Goal: Information Seeking & Learning: Learn about a topic

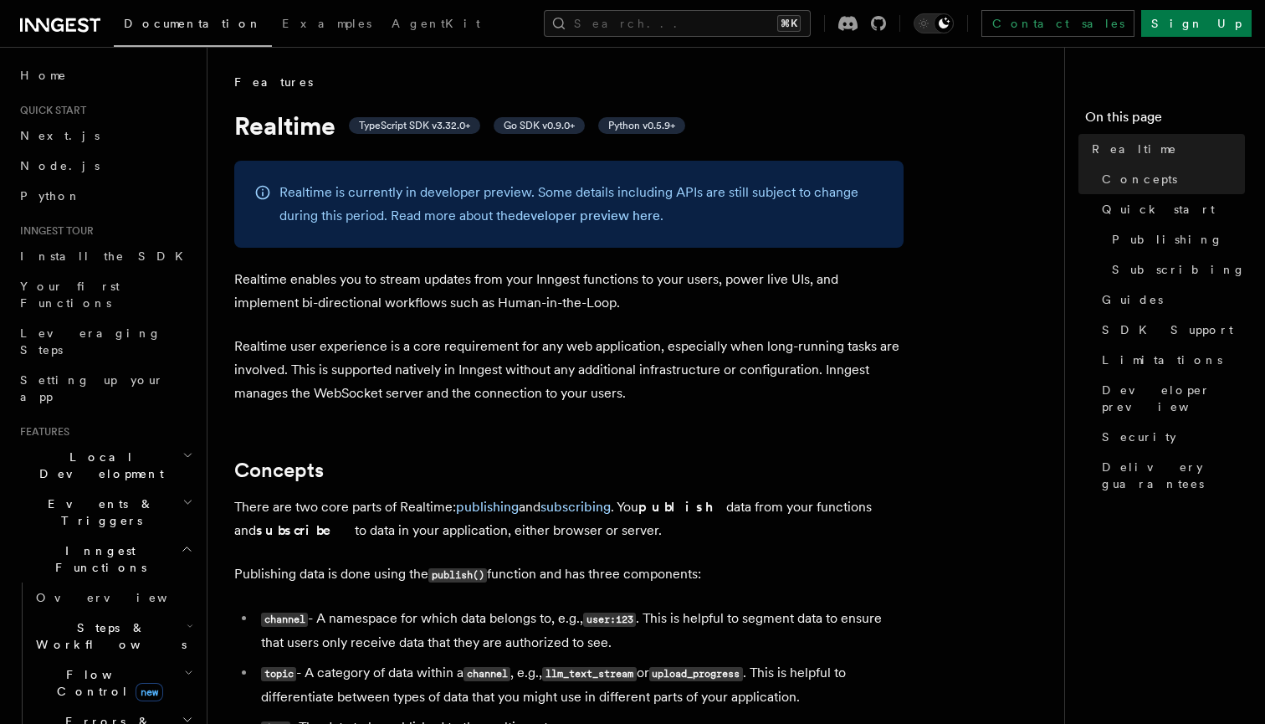
click at [61, 23] on icon at bounding box center [60, 25] width 80 height 20
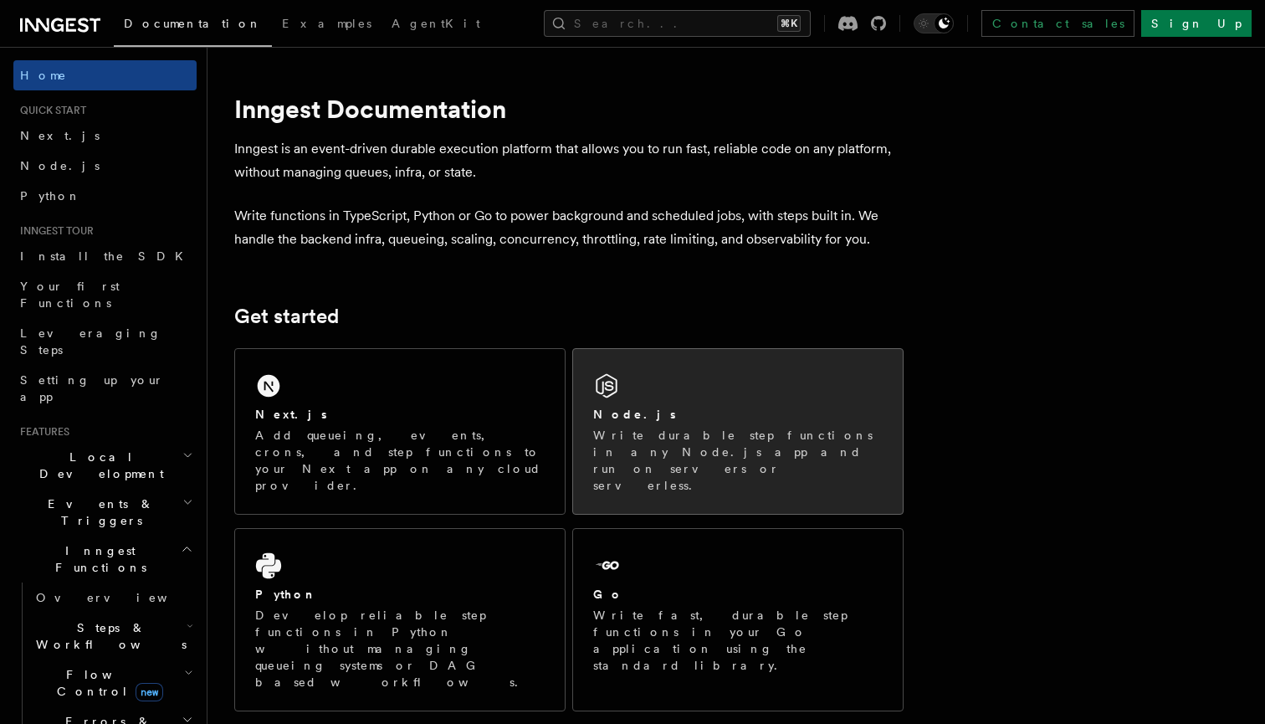
click at [636, 449] on p "Write durable step functions in any Node.js app and run on servers or serverles…" at bounding box center [738, 460] width 290 height 67
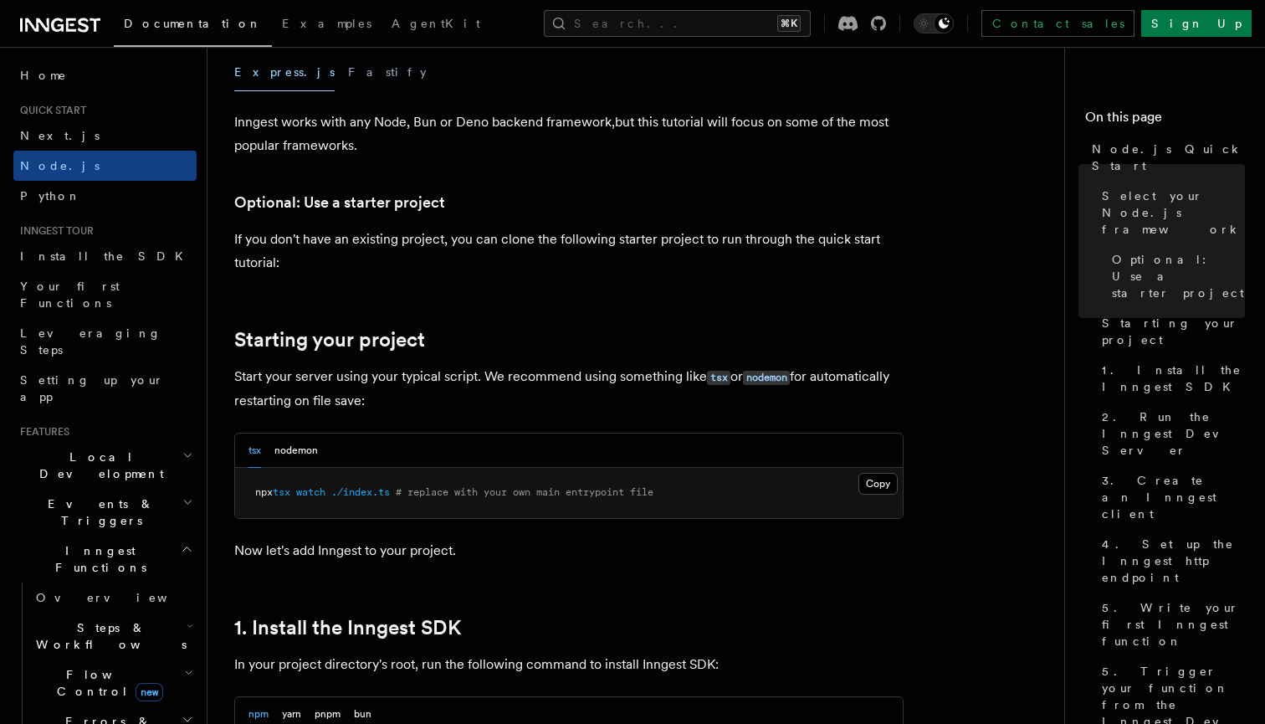
scroll to position [541, 0]
click at [382, 495] on span "./index.ts" at bounding box center [360, 491] width 59 height 12
click at [408, 485] on span "# replace with your own main entrypoint file" at bounding box center [525, 491] width 258 height 12
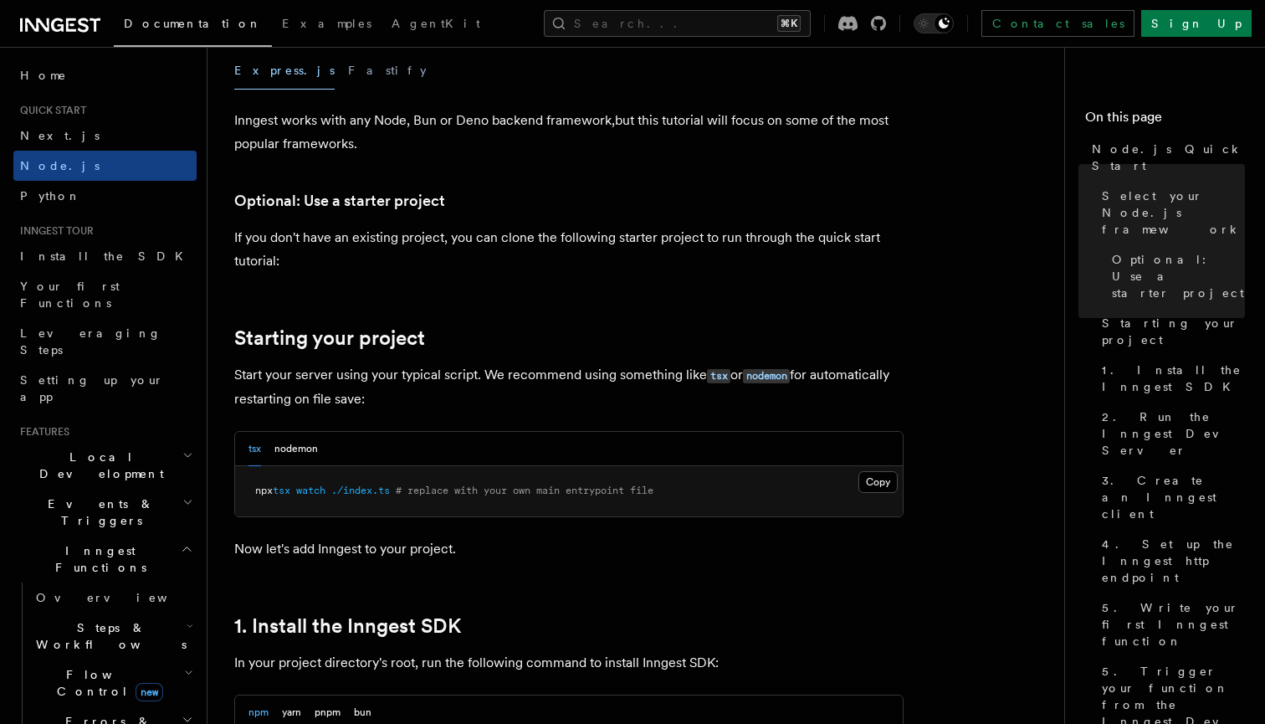
click at [390, 485] on span "./index.ts" at bounding box center [360, 491] width 59 height 12
click at [405, 485] on span "# replace with your own main entrypoint file" at bounding box center [525, 491] width 258 height 12
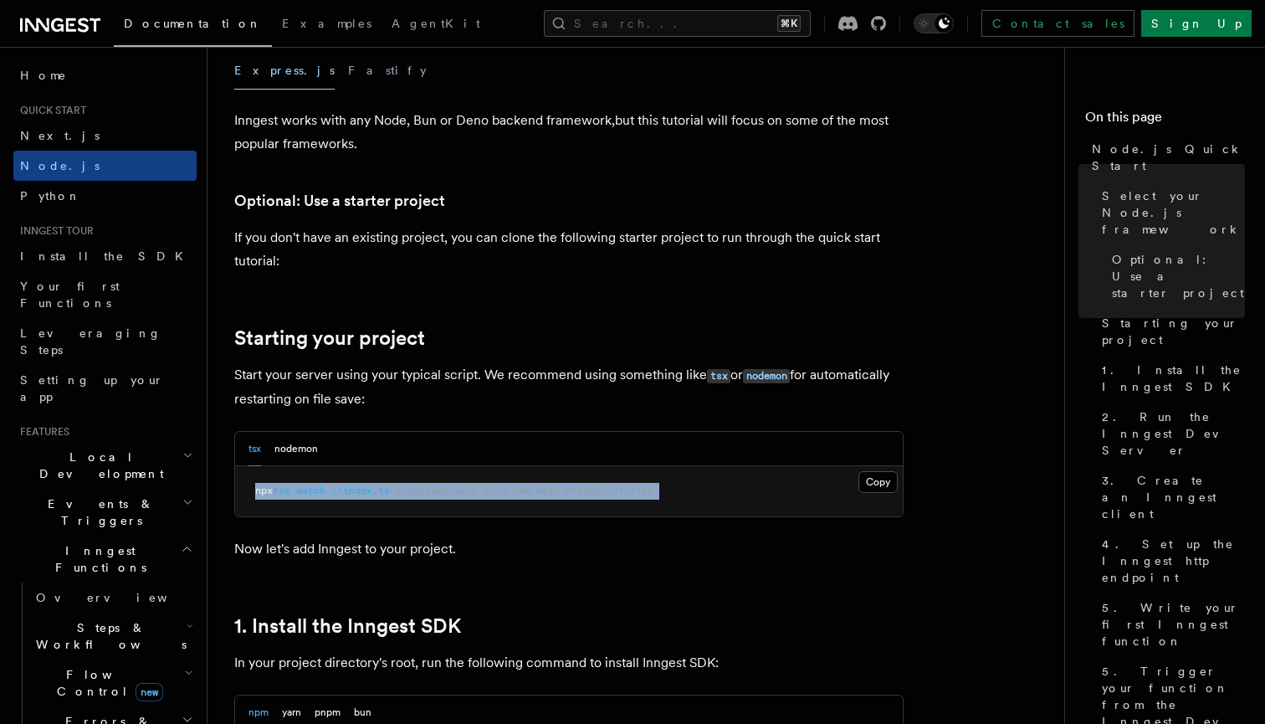
click at [405, 486] on span "# replace with your own main entrypoint file" at bounding box center [525, 491] width 258 height 12
click at [390, 486] on span "./index.ts" at bounding box center [360, 491] width 59 height 12
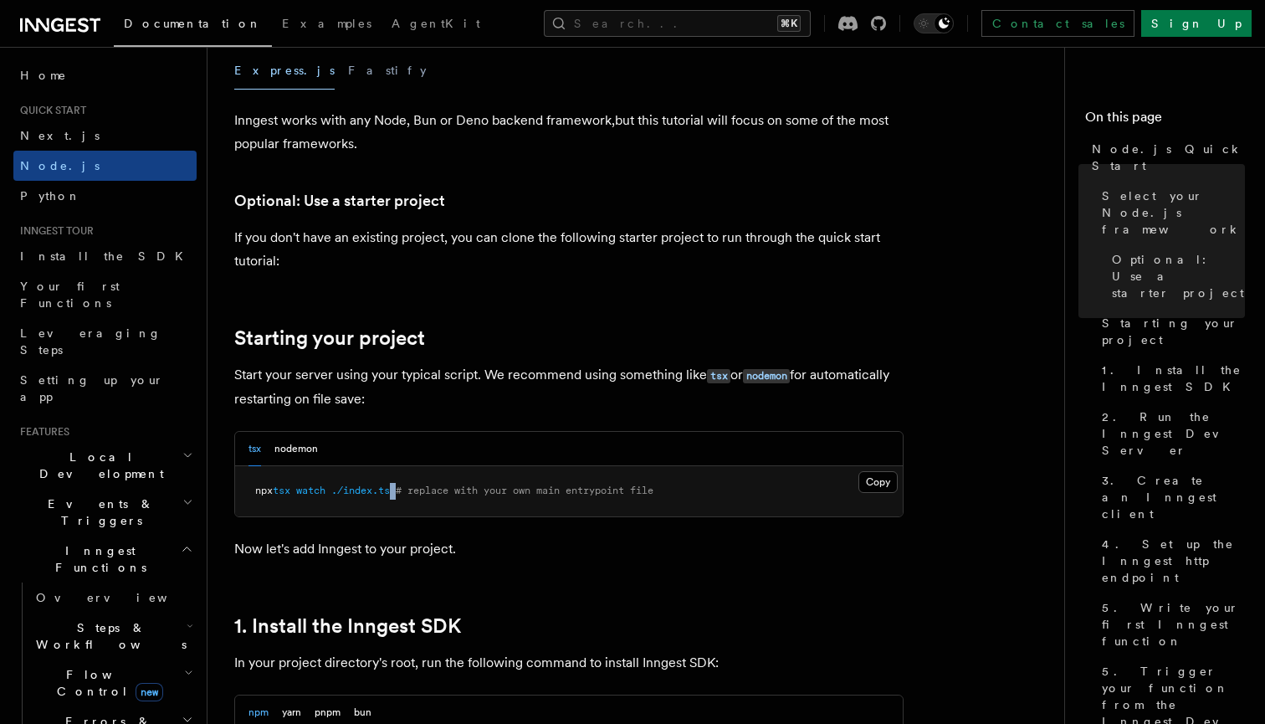
click at [390, 486] on span "./index.ts" at bounding box center [360, 491] width 59 height 12
click at [412, 491] on span "# replace with your own main entrypoint file" at bounding box center [525, 491] width 258 height 12
click at [445, 490] on span "# replace with your own main entrypoint file" at bounding box center [525, 491] width 258 height 12
click at [452, 490] on span "# replace with your own main entrypoint file" at bounding box center [525, 491] width 258 height 12
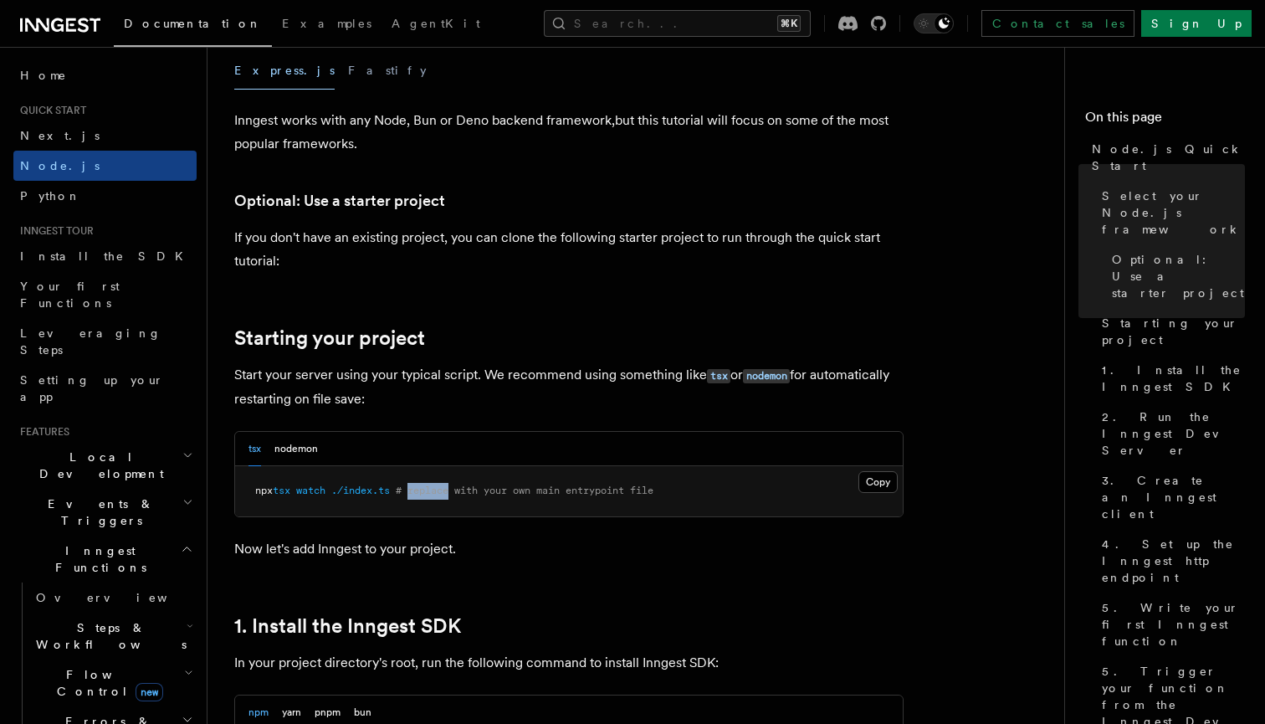
click at [452, 490] on span "# replace with your own main entrypoint file" at bounding box center [525, 491] width 258 height 12
click at [458, 490] on span "# replace with your own main entrypoint file" at bounding box center [525, 491] width 258 height 12
click at [467, 493] on span "# replace with your own main entrypoint file" at bounding box center [525, 491] width 258 height 12
click at [494, 493] on span "# replace with your own main entrypoint file" at bounding box center [525, 491] width 258 height 12
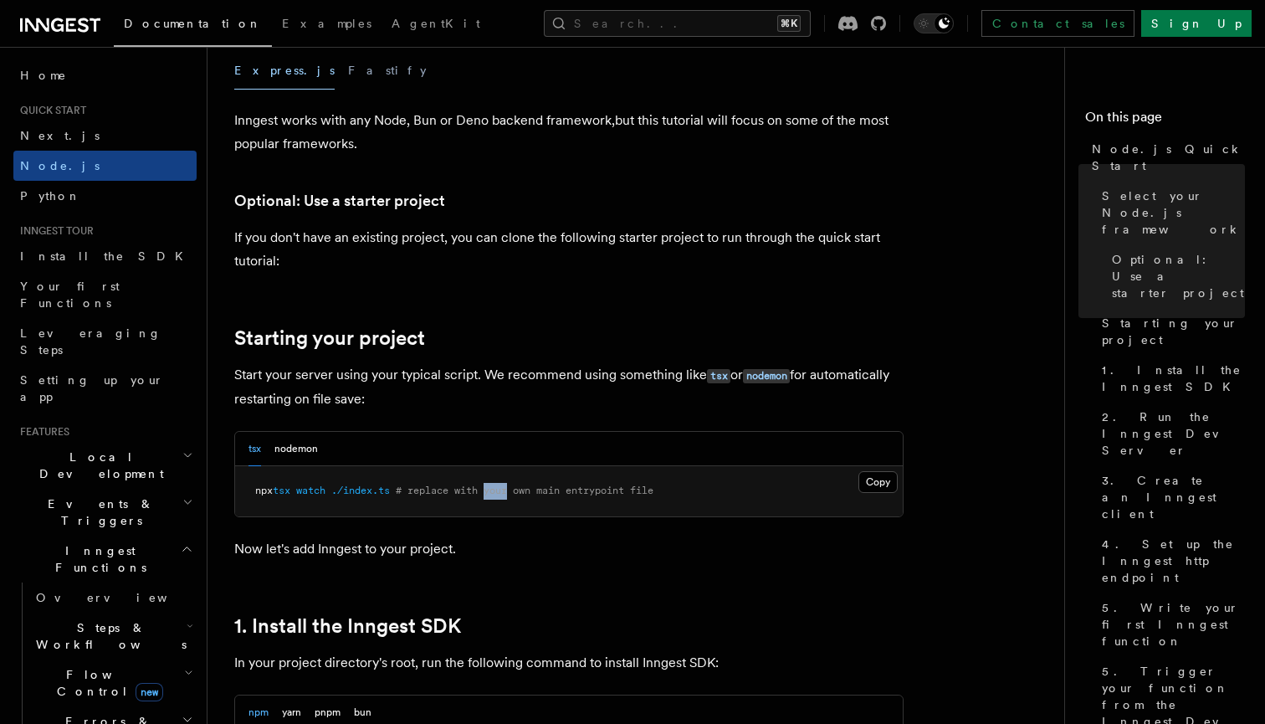
click at [494, 493] on span "# replace with your own main entrypoint file" at bounding box center [525, 491] width 258 height 12
click at [487, 491] on span "# replace with your own main entrypoint file" at bounding box center [525, 491] width 258 height 12
click at [492, 493] on span "# replace with your own main entrypoint file" at bounding box center [525, 491] width 258 height 12
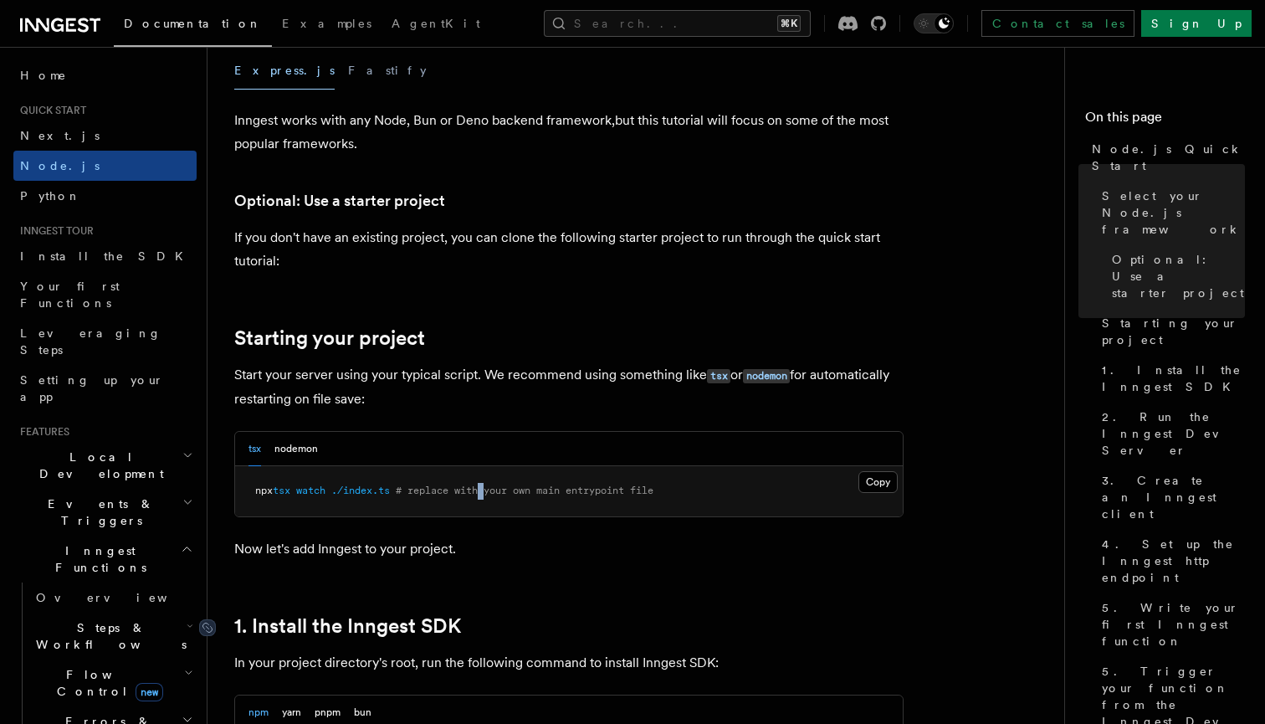
click at [412, 617] on link "1. Install the Inngest SDK" at bounding box center [347, 625] width 227 height 23
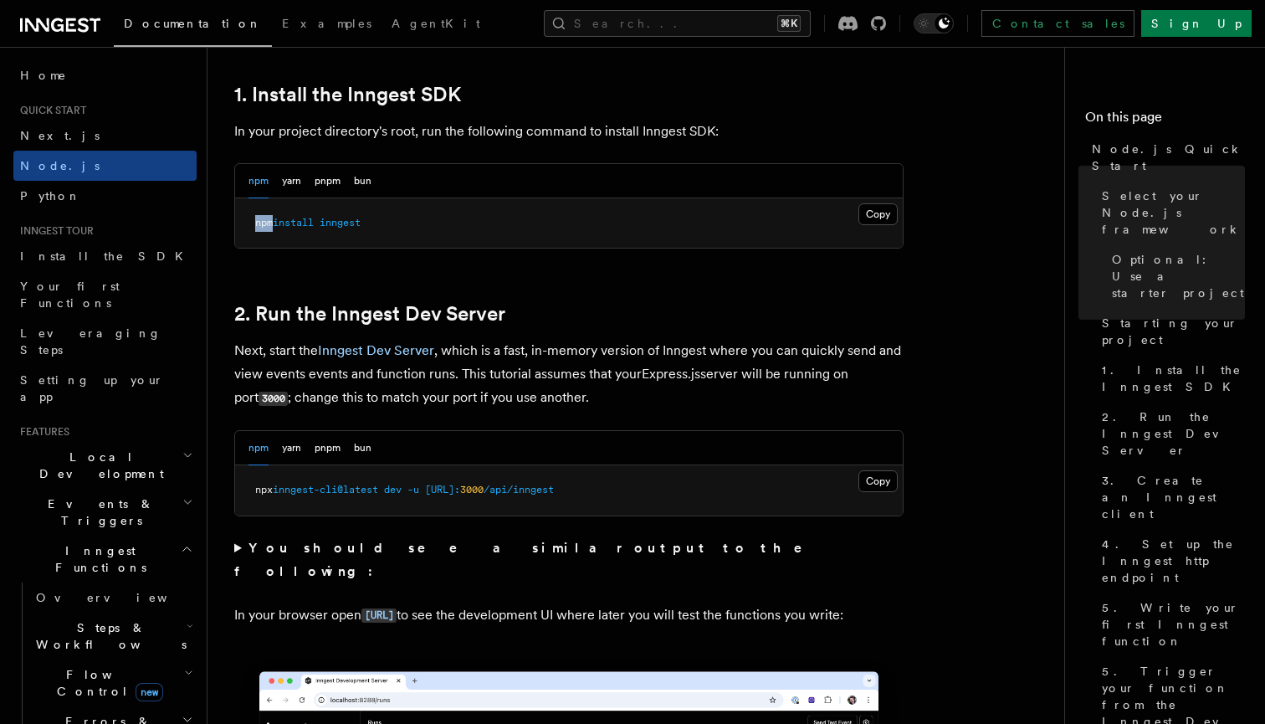
scroll to position [1074, 0]
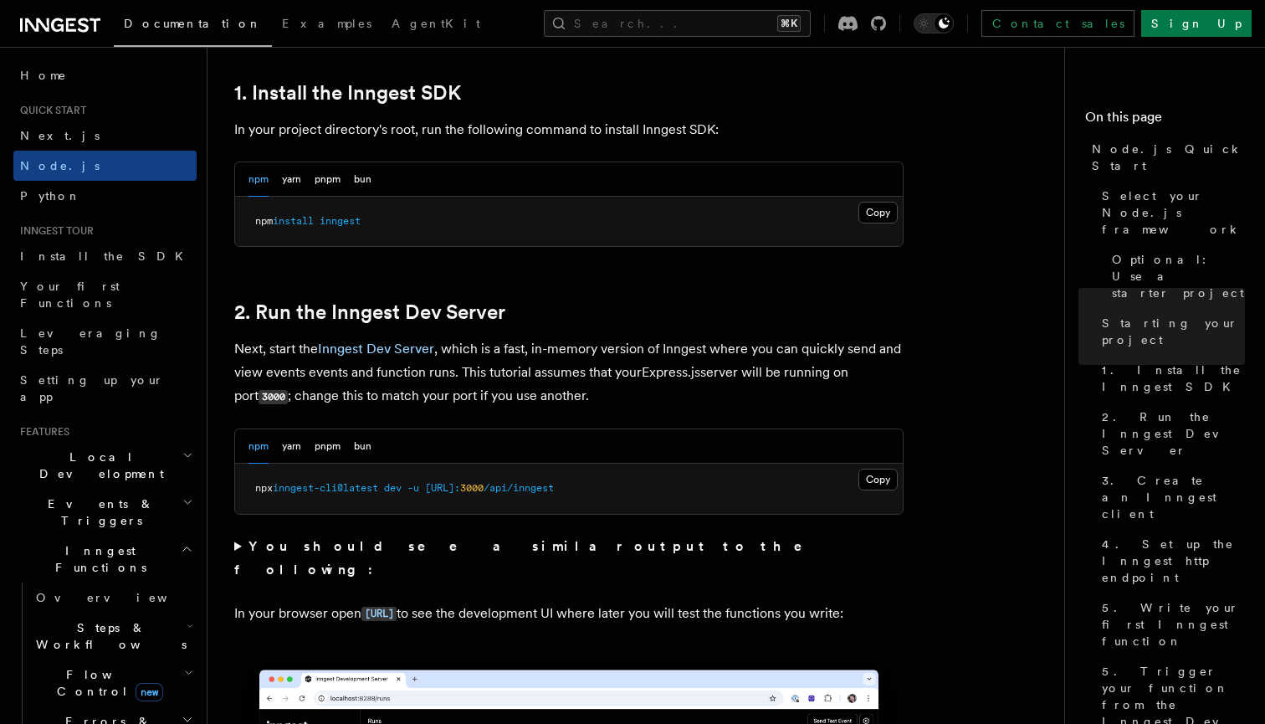
click at [419, 491] on span "-u" at bounding box center [414, 488] width 12 height 12
click at [408, 491] on span at bounding box center [405, 488] width 6 height 12
click at [402, 483] on span "dev" at bounding box center [393, 488] width 18 height 12
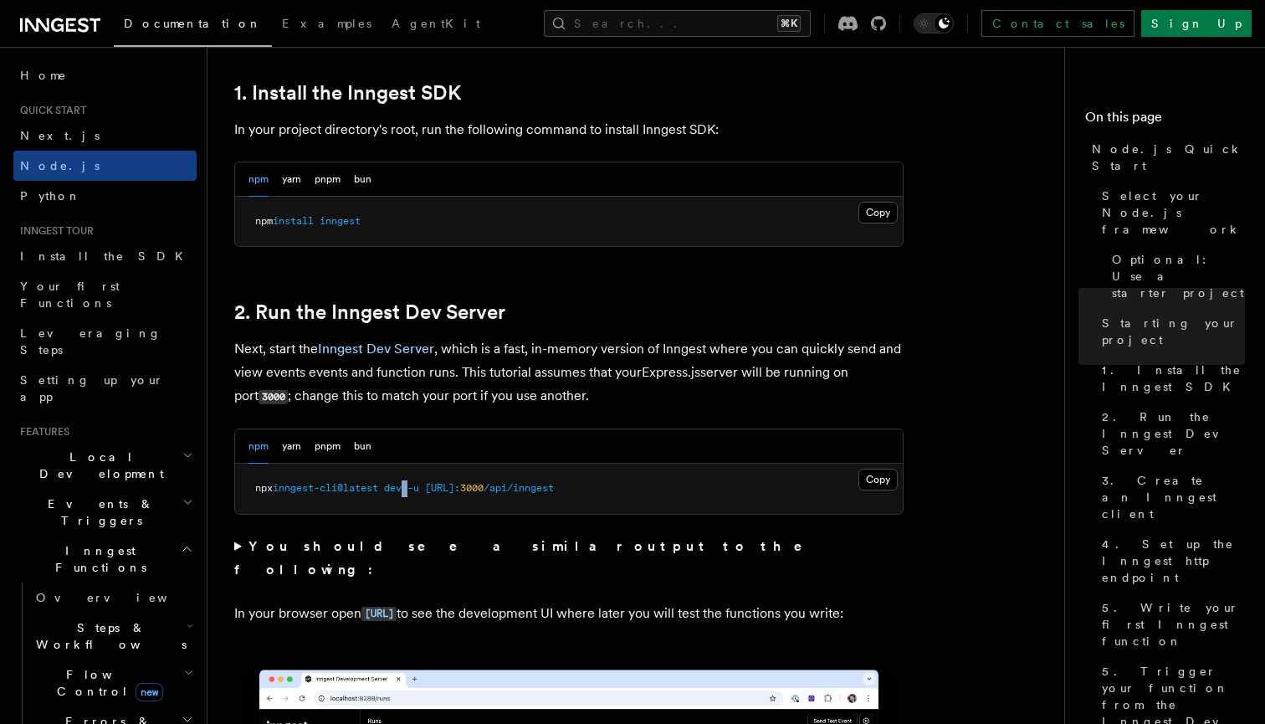
click at [402, 483] on span "dev" at bounding box center [393, 488] width 18 height 12
click at [455, 493] on pre "npx inngest-cli@latest dev -u http://localhost: 3000 /api/inngest" at bounding box center [569, 489] width 668 height 50
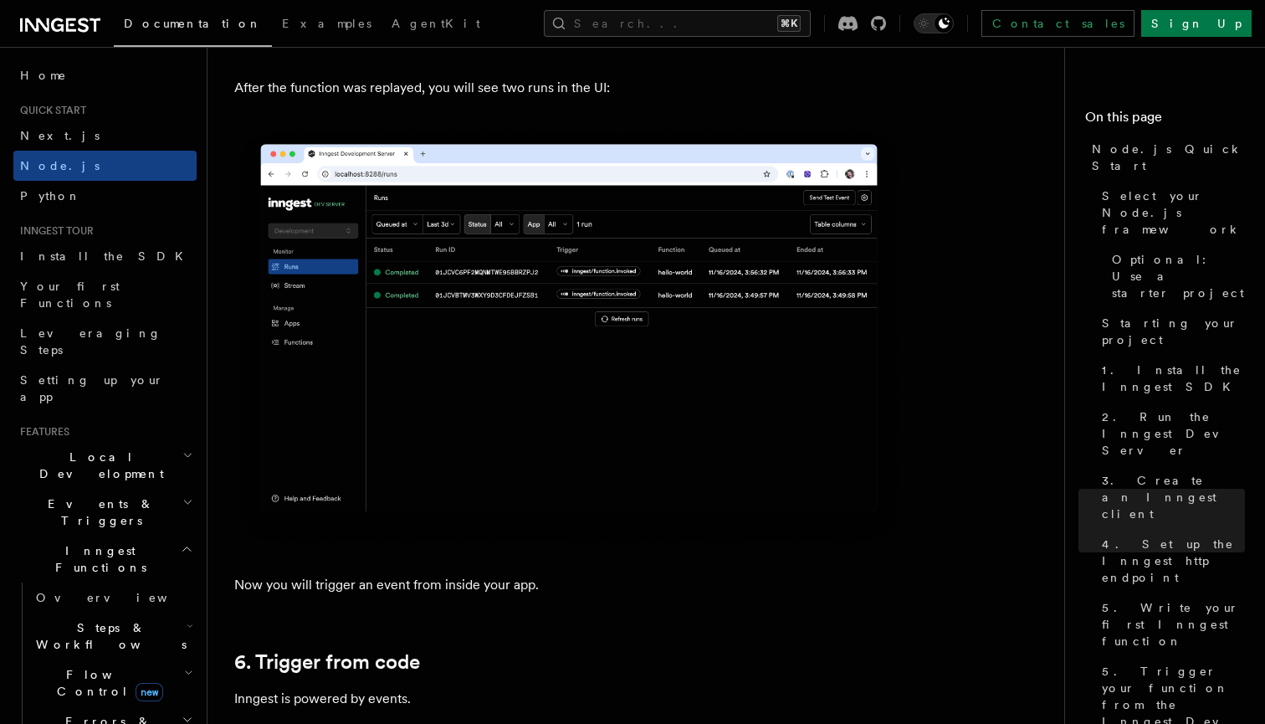
scroll to position [8123, 0]
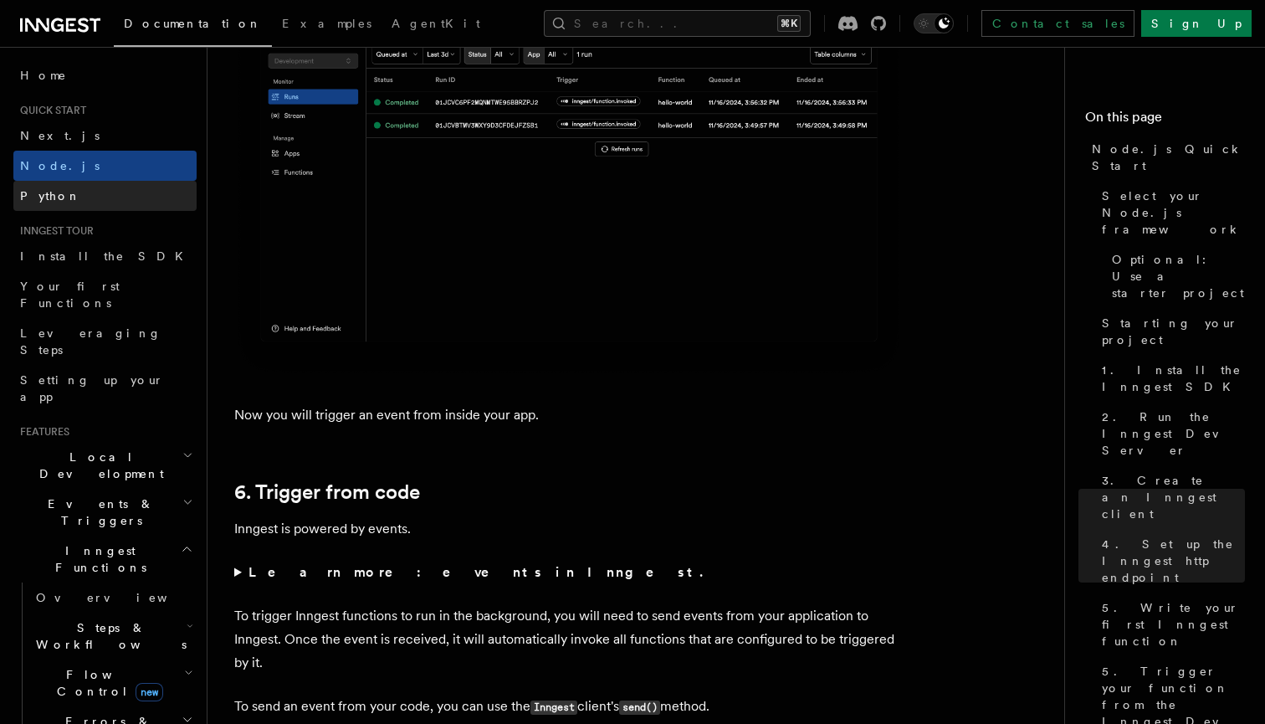
click at [80, 208] on link "Python" at bounding box center [104, 196] width 183 height 30
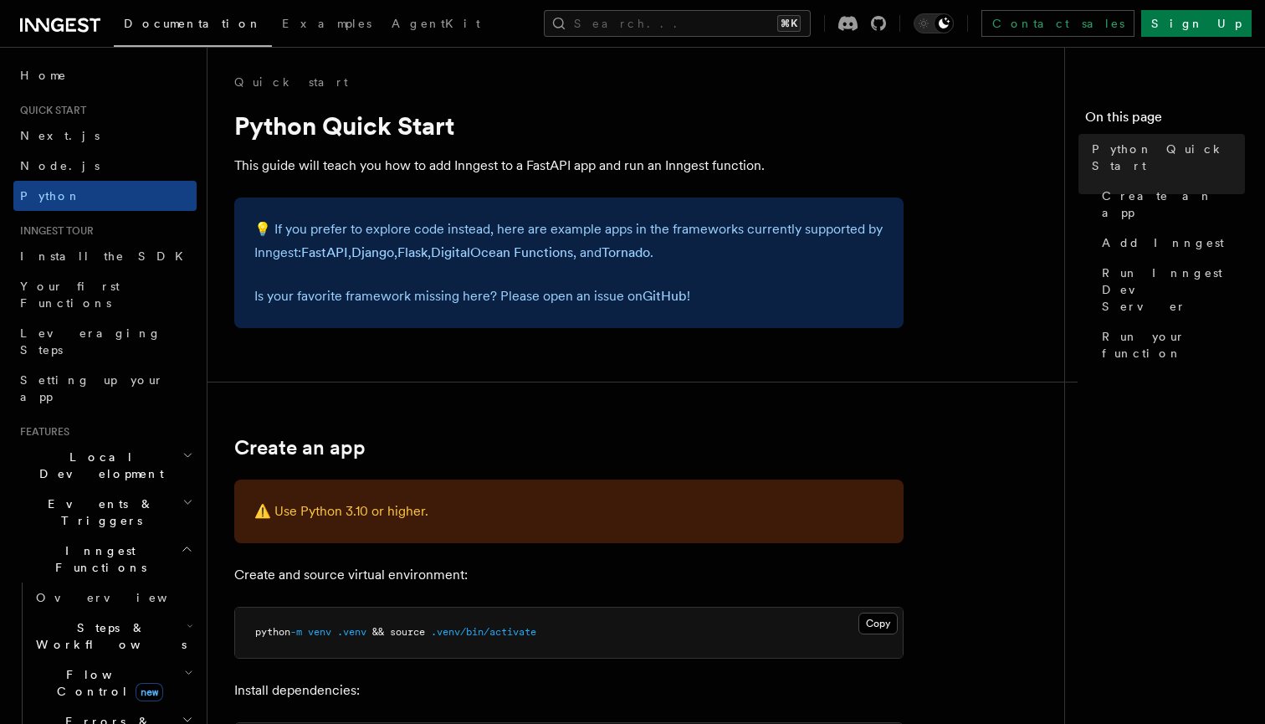
click at [92, 233] on span "Inngest tour" at bounding box center [53, 230] width 80 height 13
click at [92, 257] on span "Install the SDK" at bounding box center [106, 255] width 173 height 13
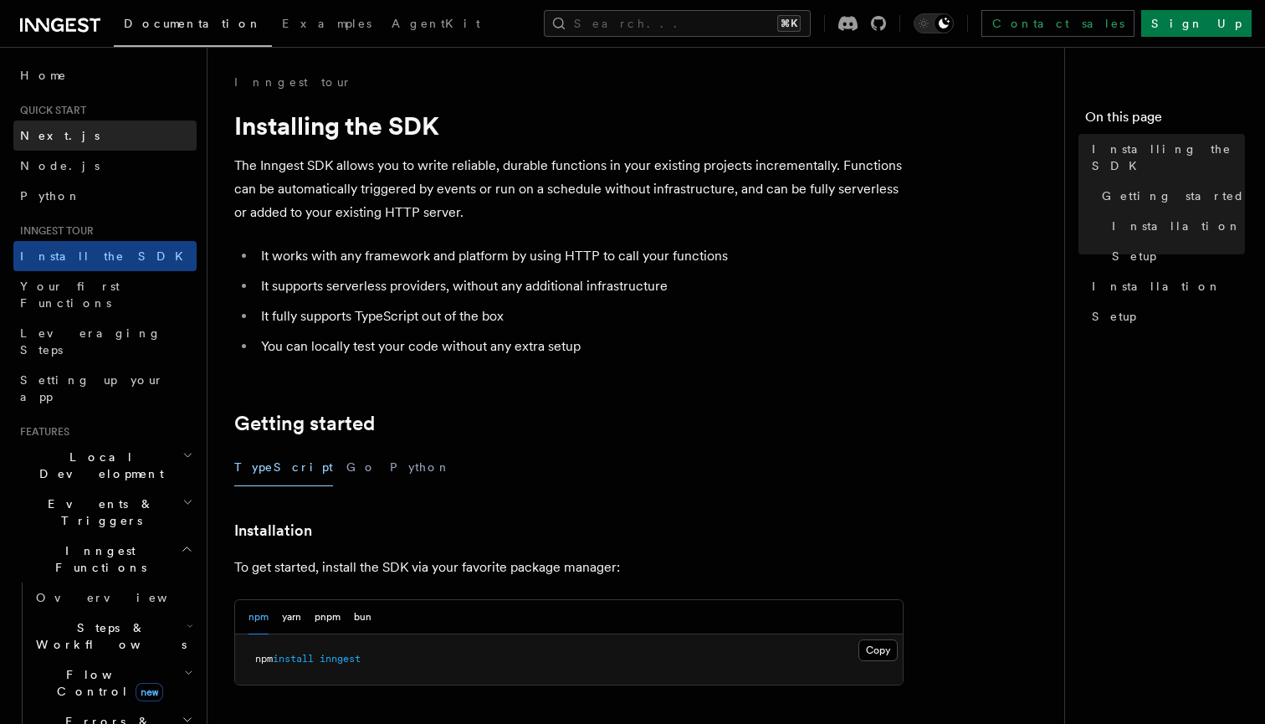
click at [110, 137] on link "Next.js" at bounding box center [104, 136] width 183 height 30
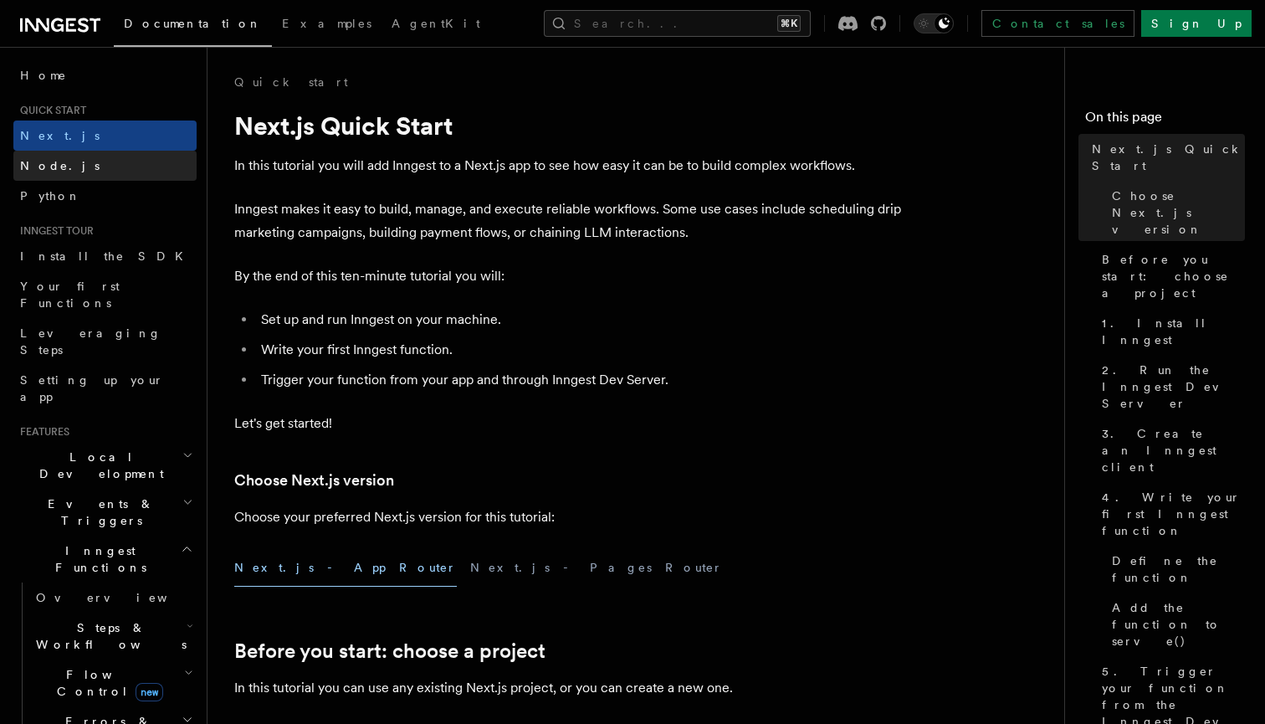
click at [127, 165] on link "Node.js" at bounding box center [104, 166] width 183 height 30
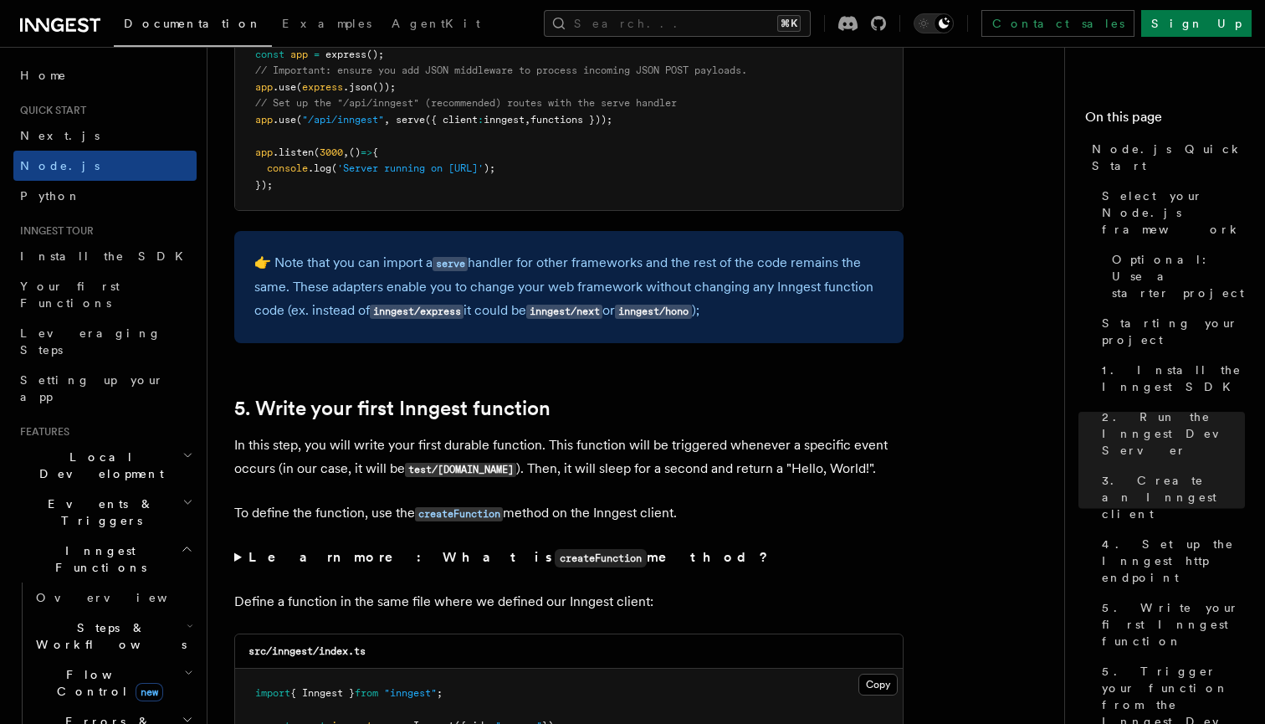
scroll to position [2634, 0]
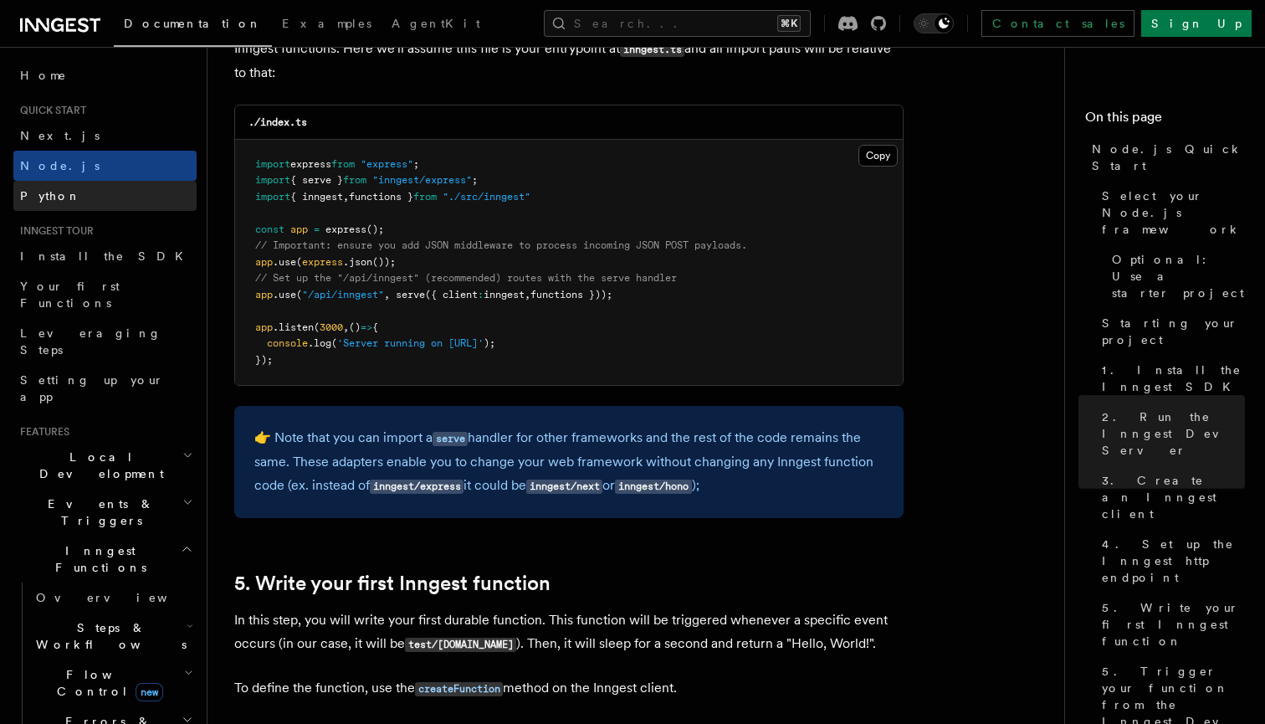
click at [70, 186] on link "Python" at bounding box center [104, 196] width 183 height 30
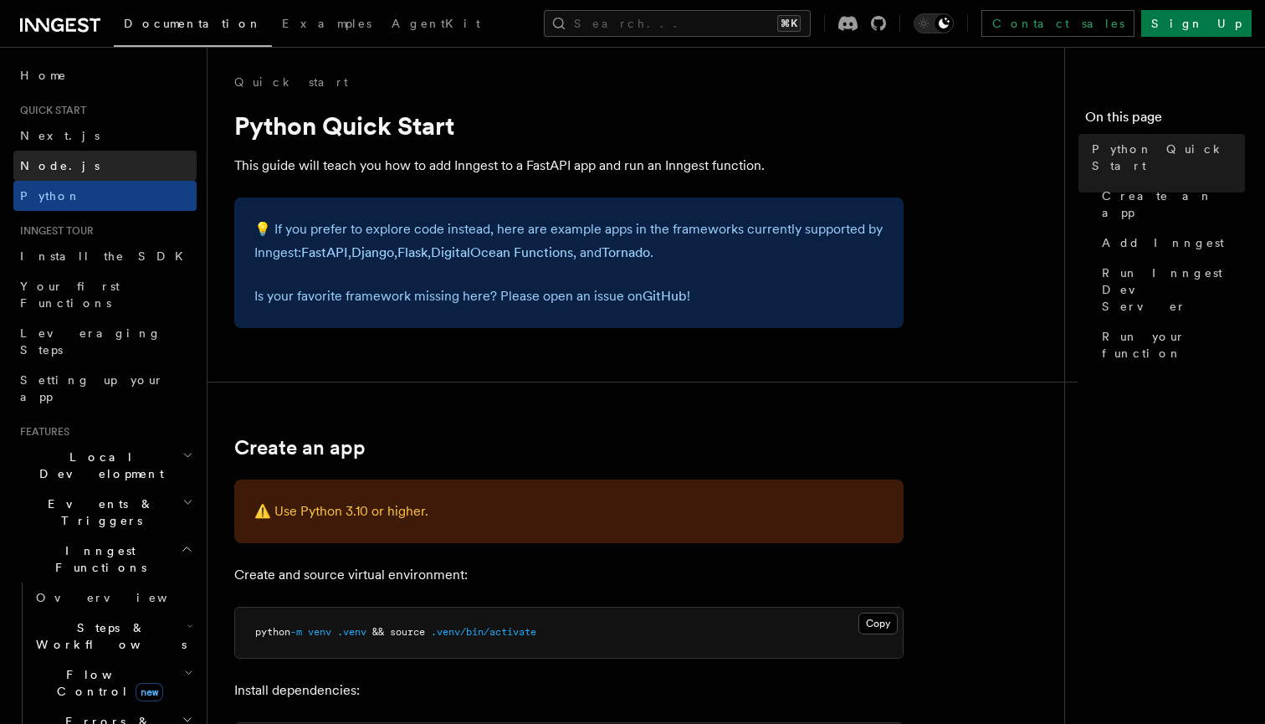
click at [70, 153] on link "Node.js" at bounding box center [104, 166] width 183 height 30
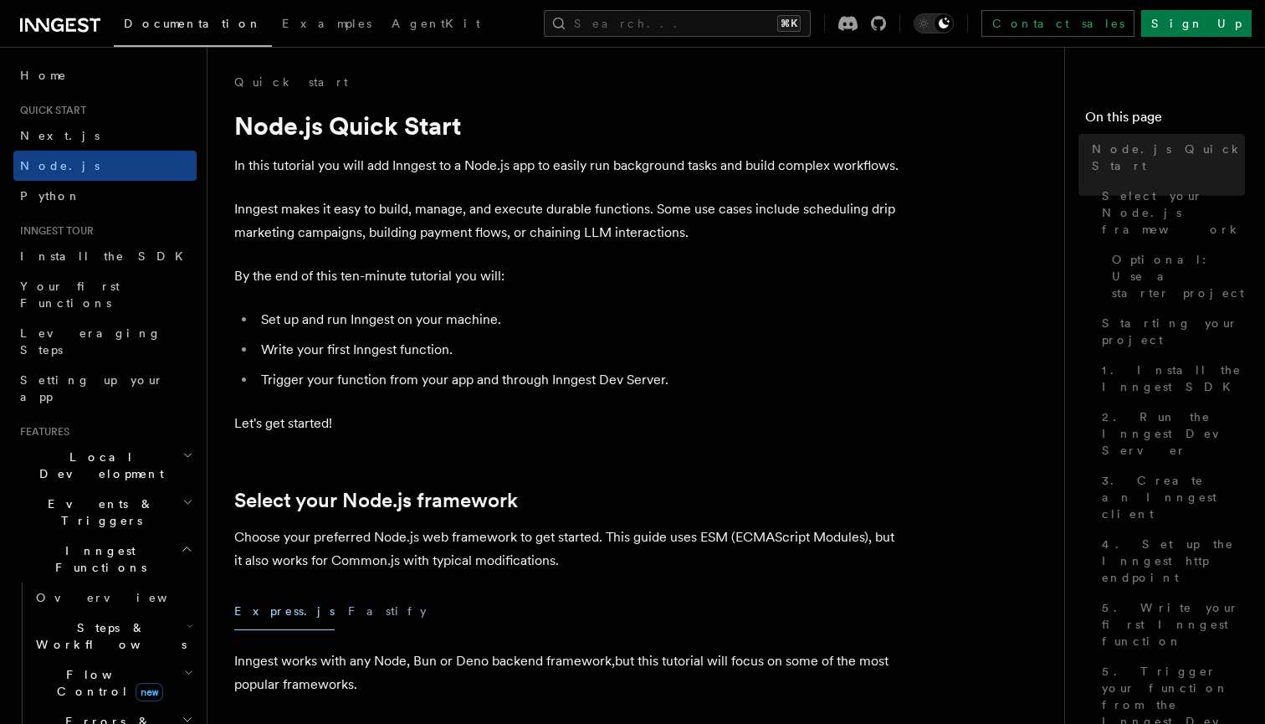
click at [70, 136] on link "Next.js" at bounding box center [104, 136] width 183 height 30
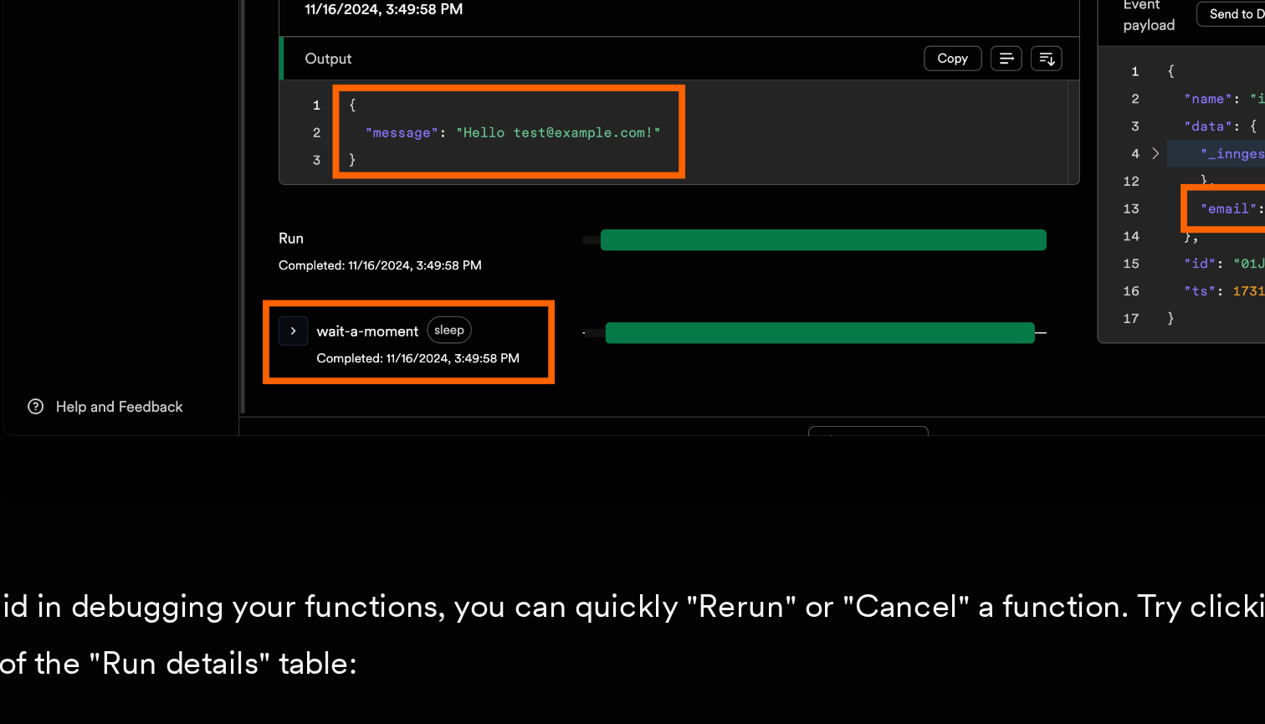
scroll to position [6738, 0]
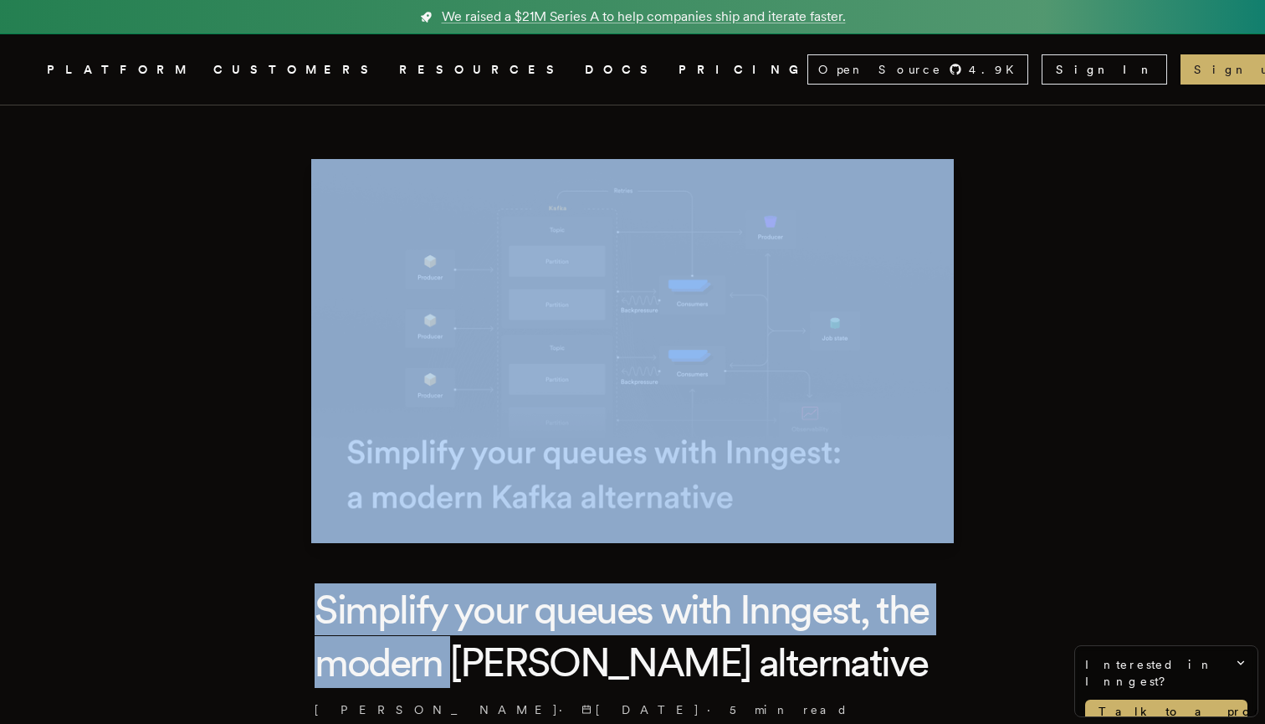
drag, startPoint x: 445, startPoint y: 657, endPoint x: 460, endPoint y: 664, distance: 16.5
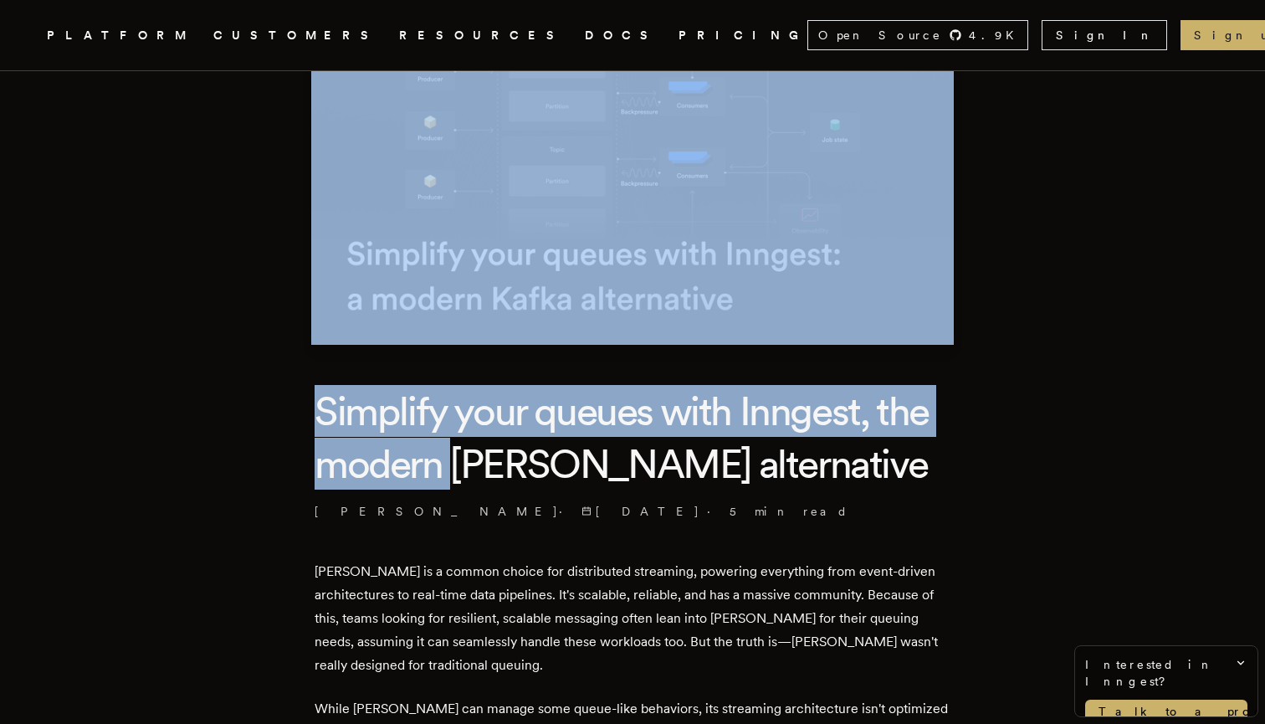
scroll to position [215, 0]
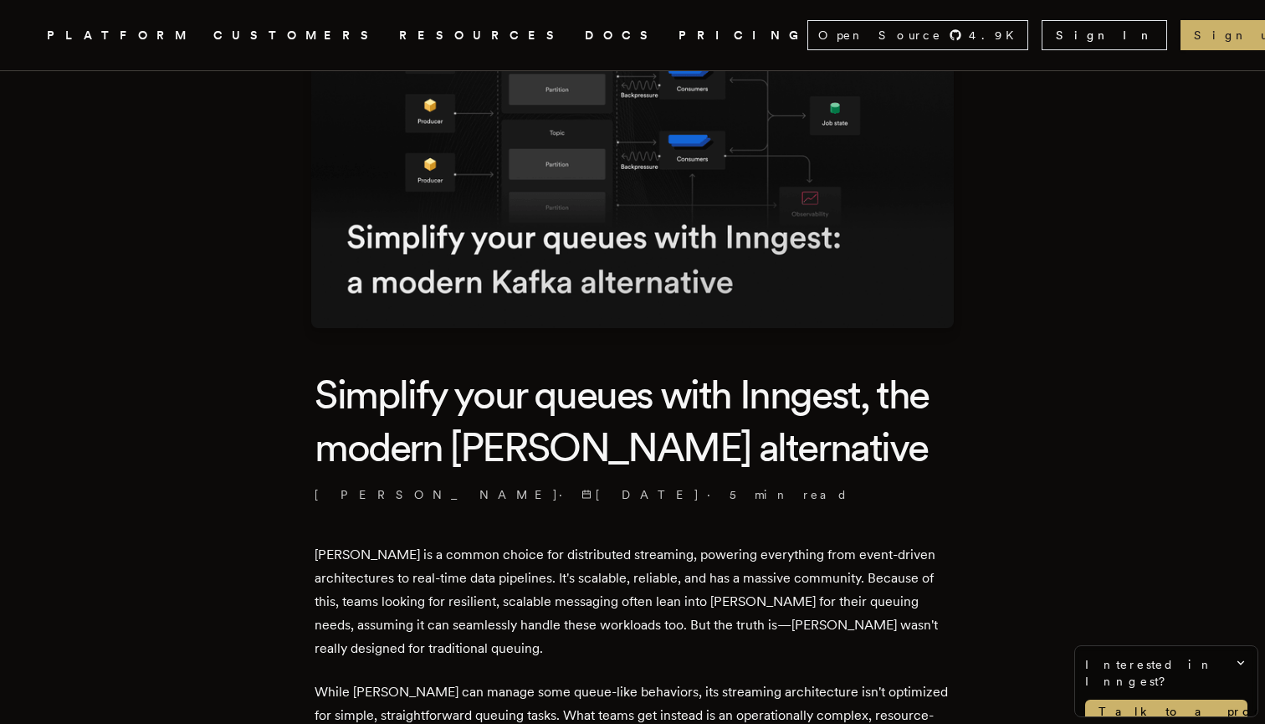
click at [807, 452] on h1 "Simplify your queues with Inngest, the modern Kafka alternative" at bounding box center [633, 420] width 636 height 105
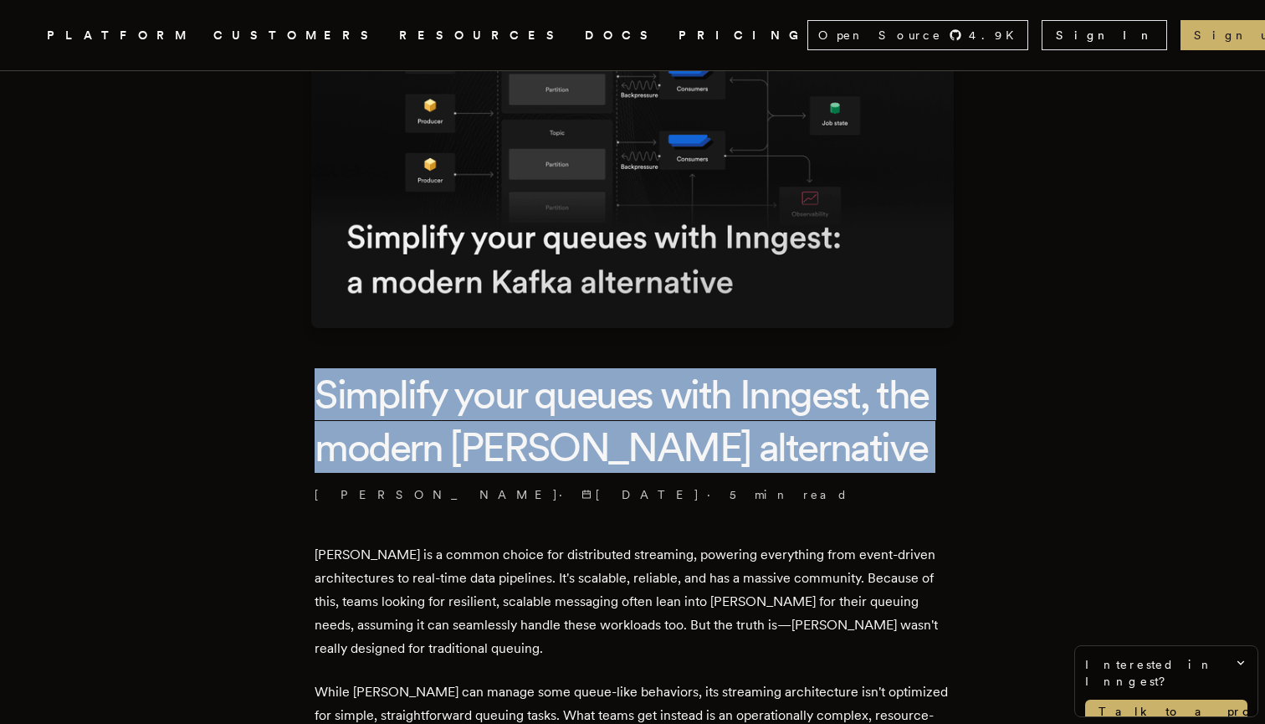
click at [807, 452] on h1 "Simplify your queues with Inngest, the modern Kafka alternative" at bounding box center [633, 420] width 636 height 105
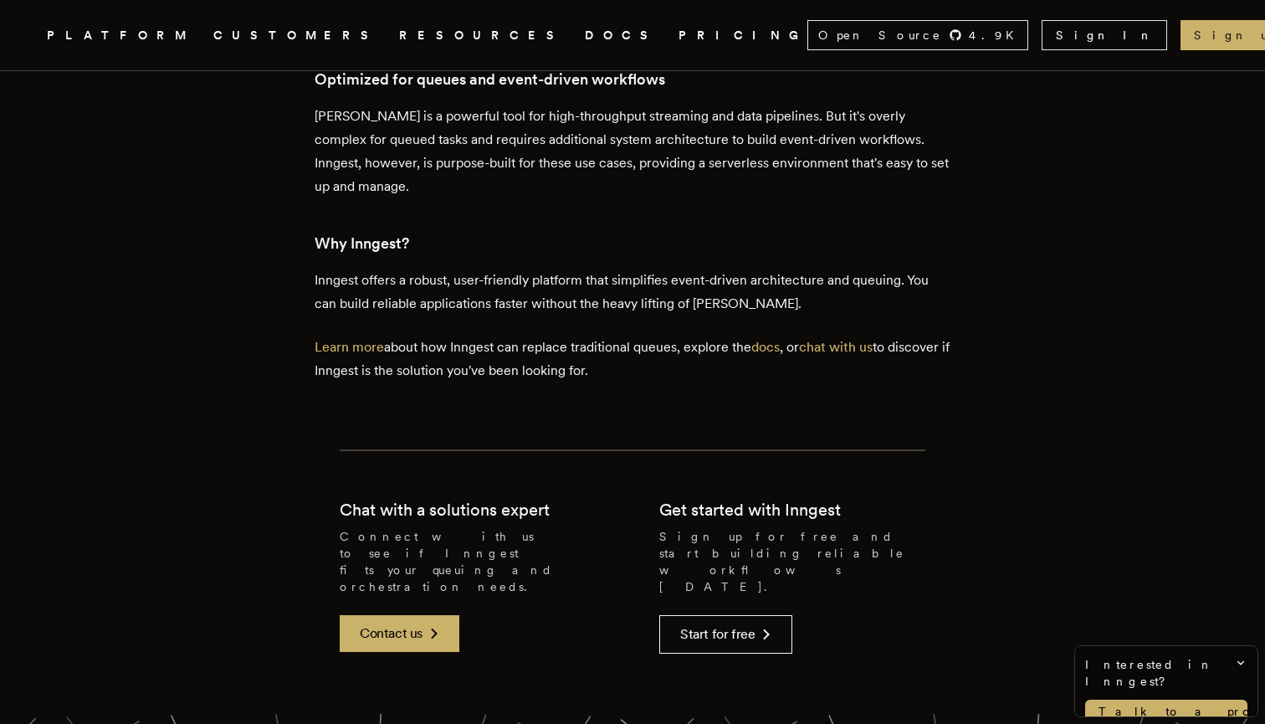
scroll to position [3424, 0]
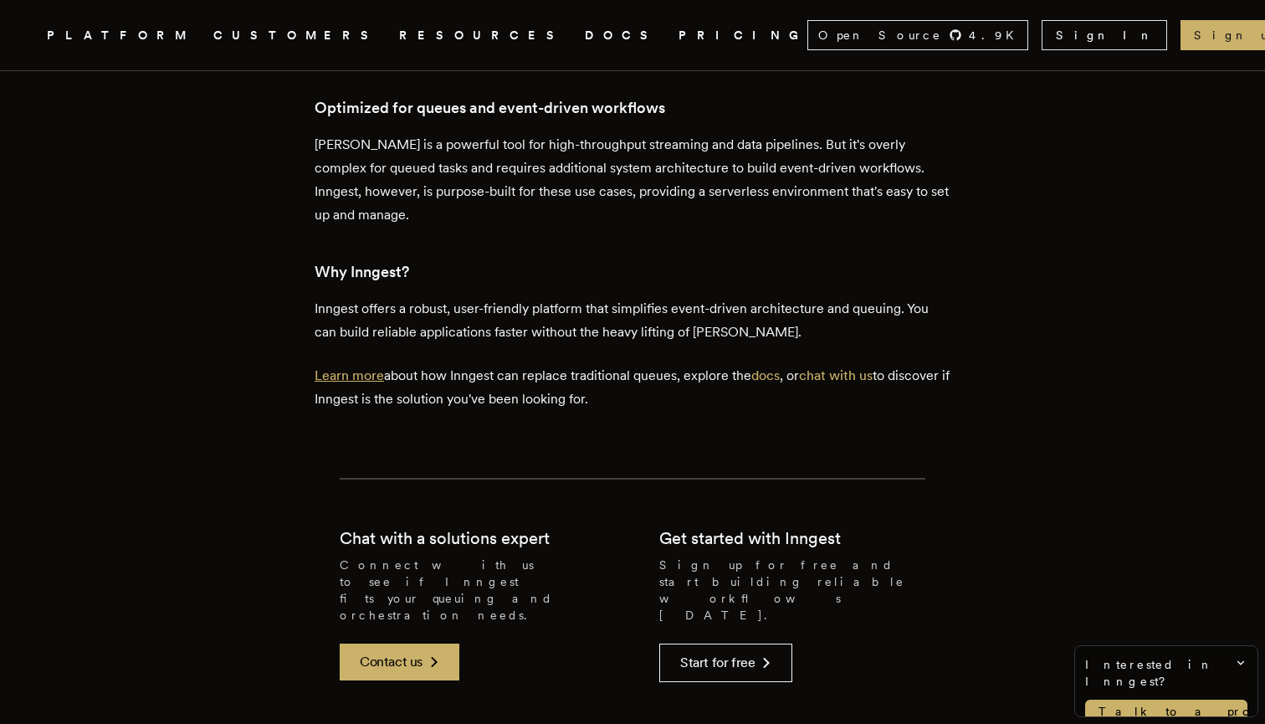
click at [384, 367] on link "Learn more" at bounding box center [349, 375] width 69 height 16
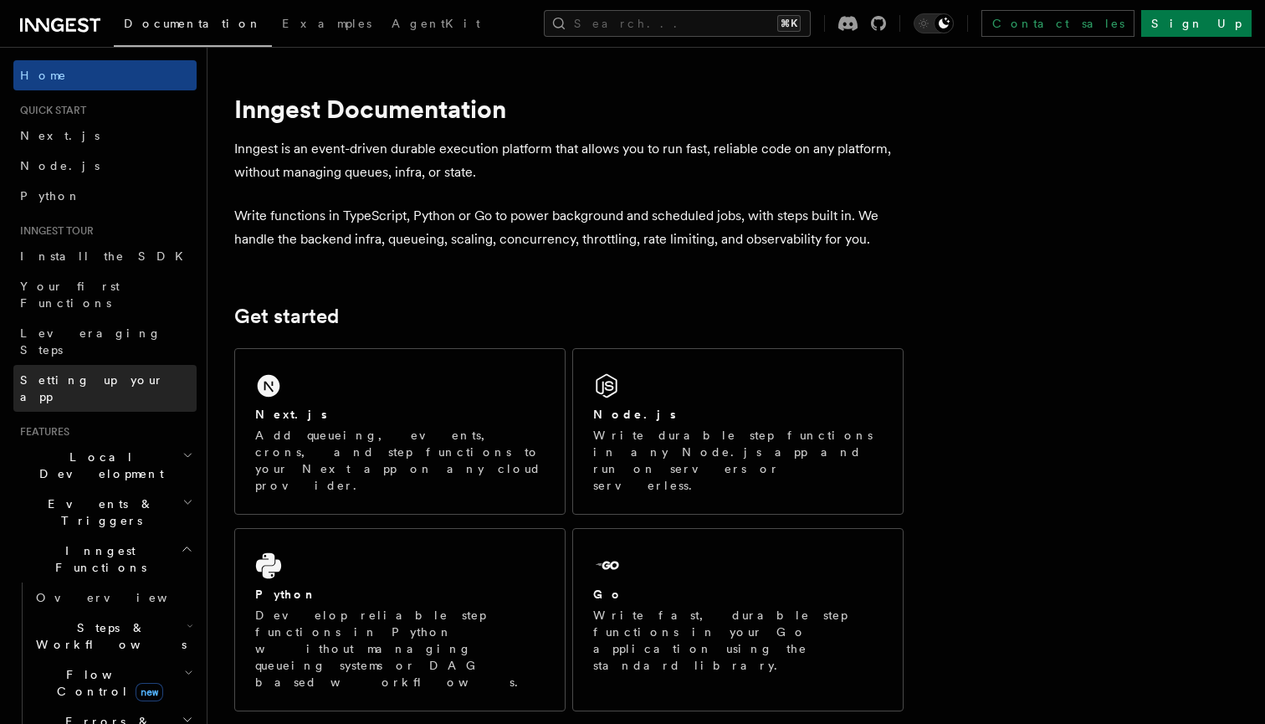
click at [113, 373] on span "Setting up your app" at bounding box center [92, 388] width 144 height 30
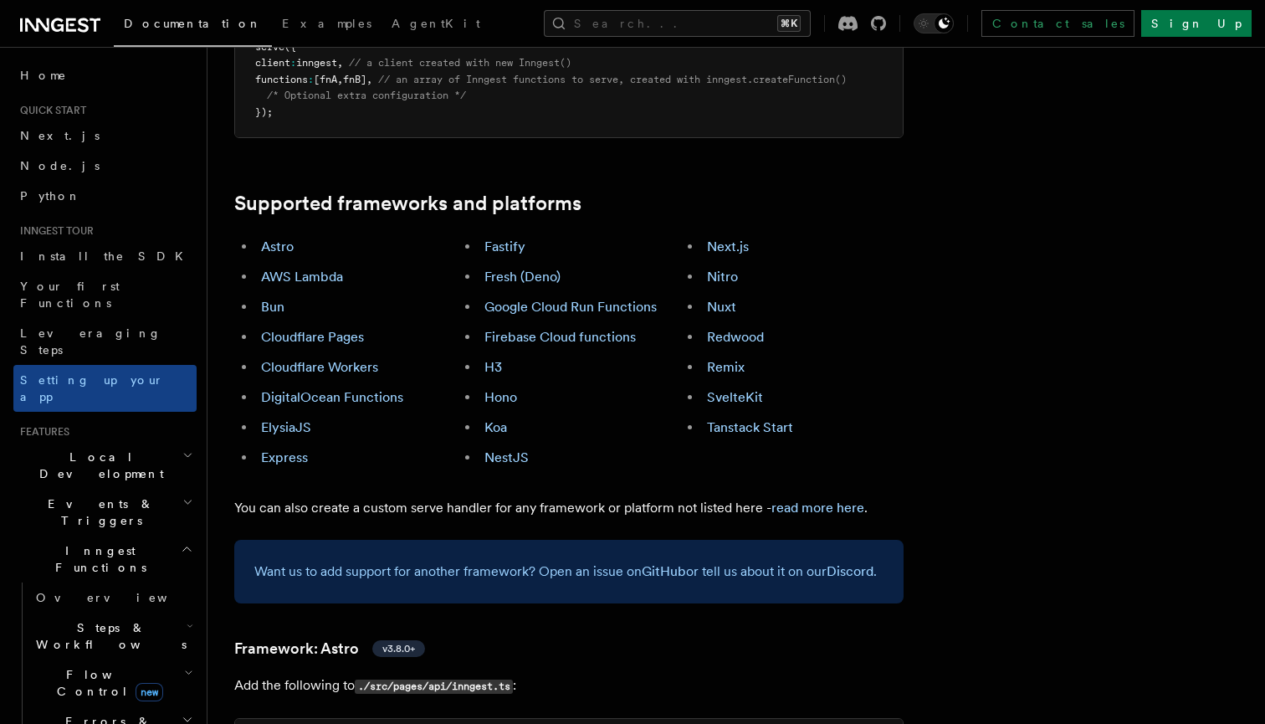
scroll to position [1088, 0]
